Goal: Check status: Check status

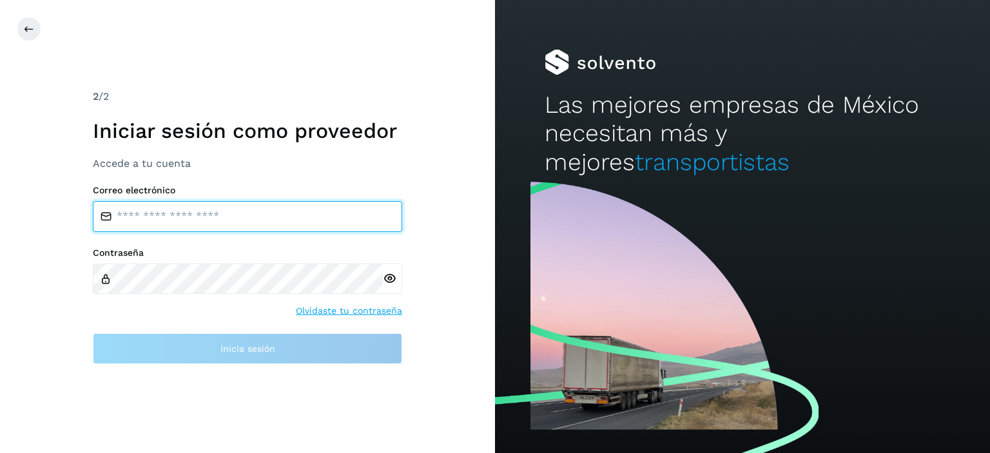
click at [255, 223] on input "email" at bounding box center [247, 216] width 309 height 31
type input "**********"
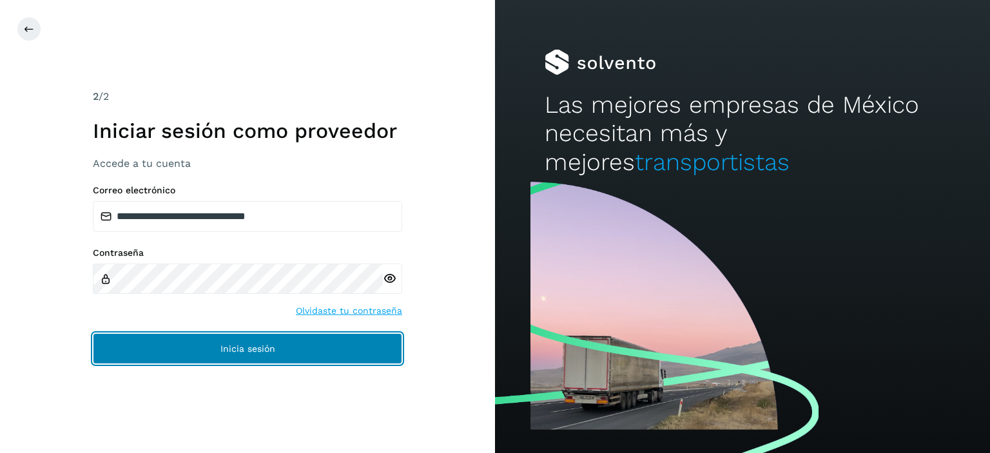
click at [276, 344] on button "Inicia sesión" at bounding box center [247, 348] width 309 height 31
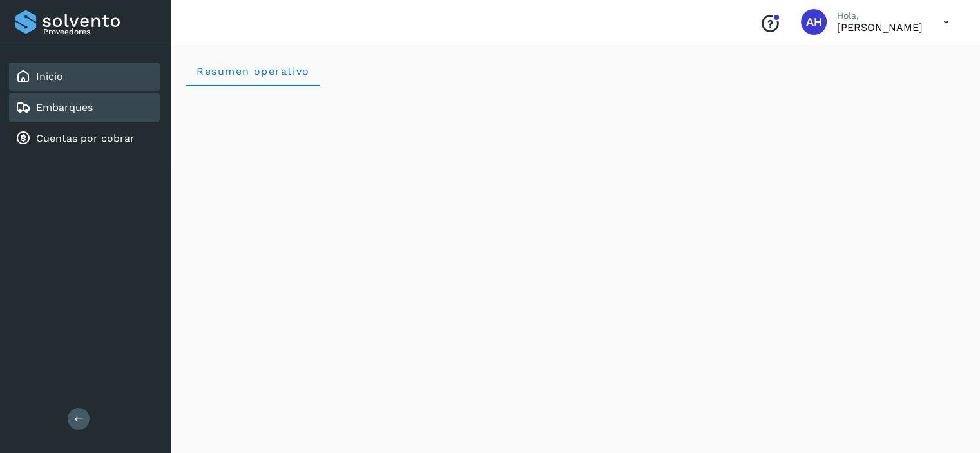
click at [116, 118] on div "Embarques" at bounding box center [84, 107] width 151 height 28
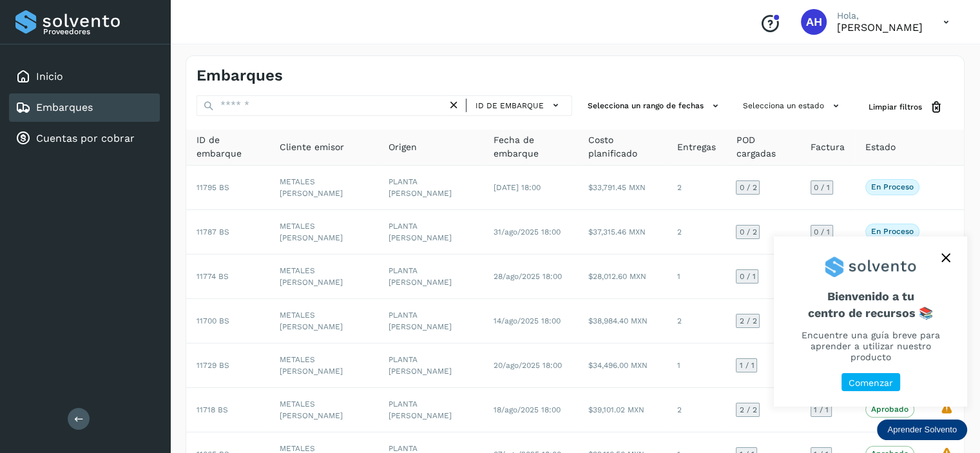
click at [956, 270] on div at bounding box center [870, 262] width 193 height 50
click at [949, 262] on icon "close," at bounding box center [946, 257] width 9 height 9
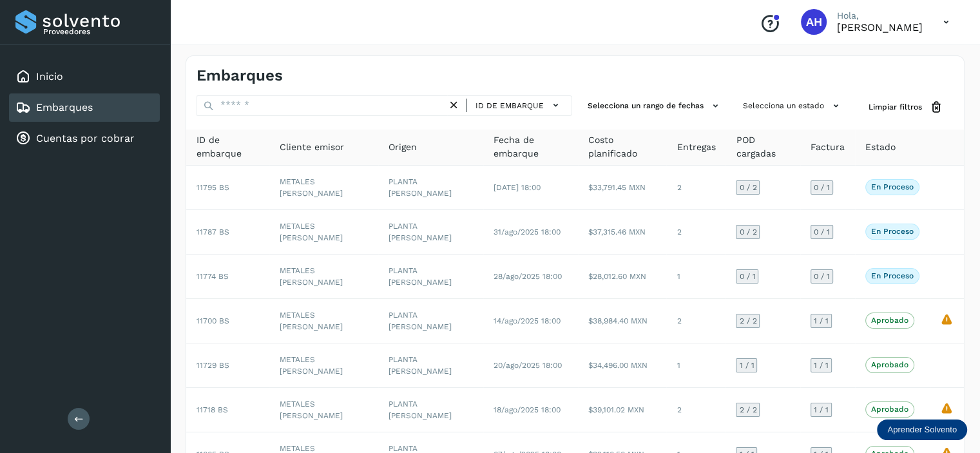
scroll to position [140, 0]
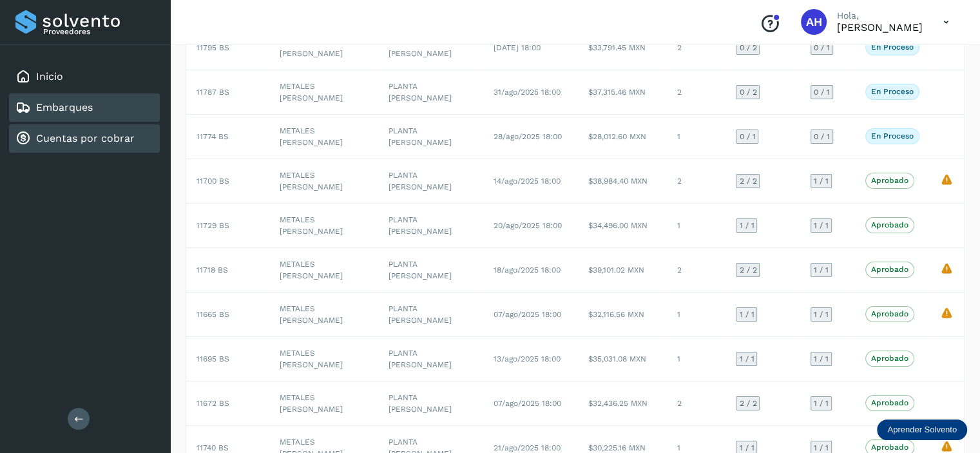
click at [100, 128] on div "Cuentas por cobrar" at bounding box center [84, 138] width 151 height 28
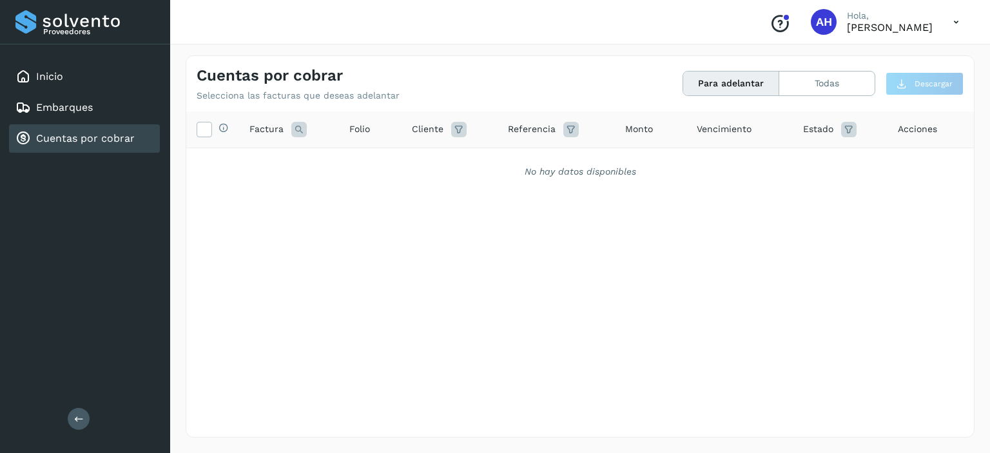
click at [100, 141] on link "Cuentas por cobrar" at bounding box center [85, 138] width 99 height 12
click at [95, 104] on div "Embarques" at bounding box center [84, 107] width 151 height 28
